Goal: Find contact information: Find contact information

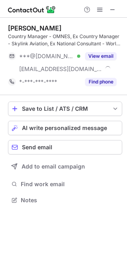
scroll to position [194, 127]
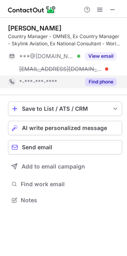
click at [91, 82] on button "Find phone" at bounding box center [101, 82] width 32 height 8
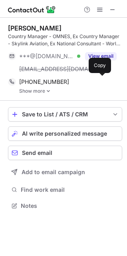
scroll to position [200, 127]
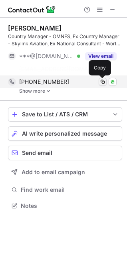
click at [100, 81] on div "Alamgir Kabir Country Manager - OMNES, Ex Country Manager - Skylink Aviation, E…" at bounding box center [65, 59] width 115 height 83
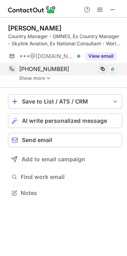
scroll to position [187, 127]
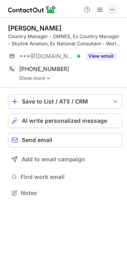
click at [113, 9] on span at bounding box center [113, 9] width 6 height 6
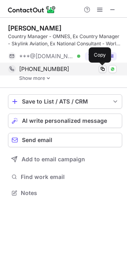
click at [103, 67] on span at bounding box center [103, 69] width 6 height 6
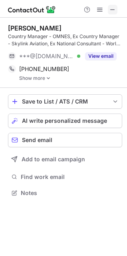
click at [112, 6] on span at bounding box center [113, 9] width 6 height 6
